Goal: Download file/media

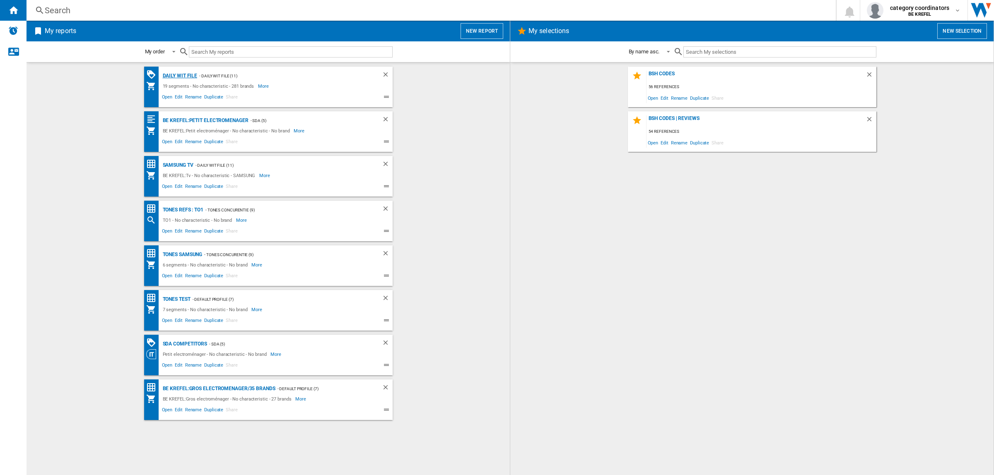
click at [184, 77] on div "Daily WIT file" at bounding box center [179, 76] width 37 height 10
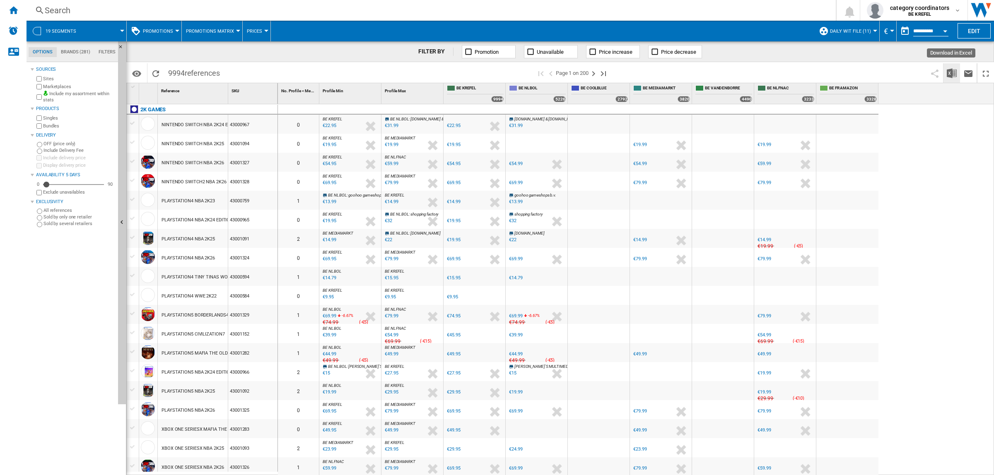
click at [945, 73] on button "Download in Excel" at bounding box center [951, 72] width 17 height 19
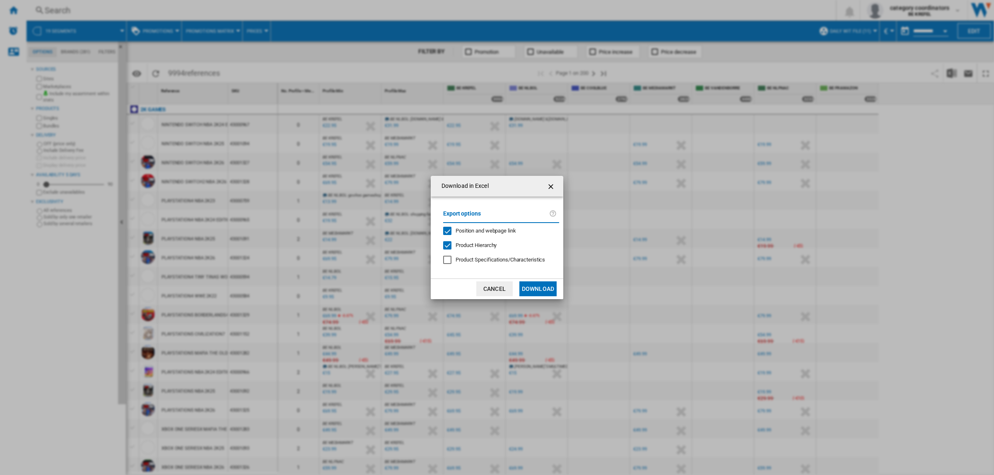
click at [551, 286] on button "Download" at bounding box center [537, 289] width 37 height 15
